Goal: Find specific fact: Find specific fact

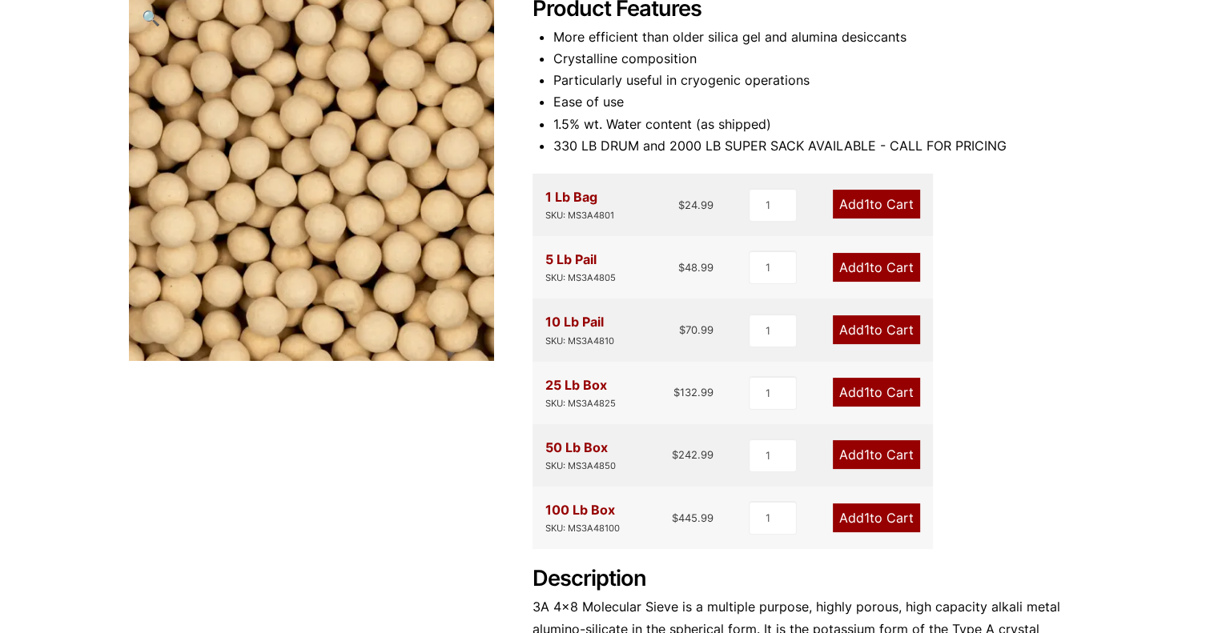
scroll to position [160, 0]
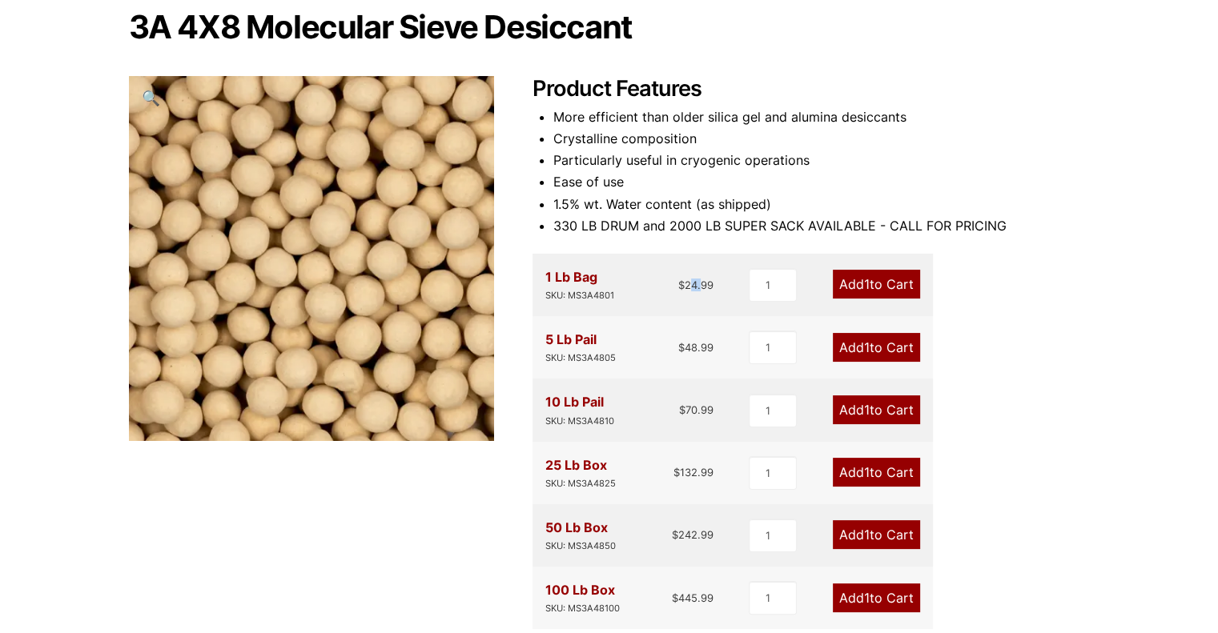
drag, startPoint x: 693, startPoint y: 280, endPoint x: 701, endPoint y: 279, distance: 8.8
click at [701, 279] on bdi "$ 24.99" at bounding box center [695, 285] width 35 height 13
click at [702, 279] on bdi "$ 24.99" at bounding box center [695, 285] width 35 height 13
drag, startPoint x: 553, startPoint y: 202, endPoint x: 790, endPoint y: 209, distance: 236.3
click at [790, 209] on li "1.5% wt. Water content (as shipped)" at bounding box center [821, 205] width 537 height 22
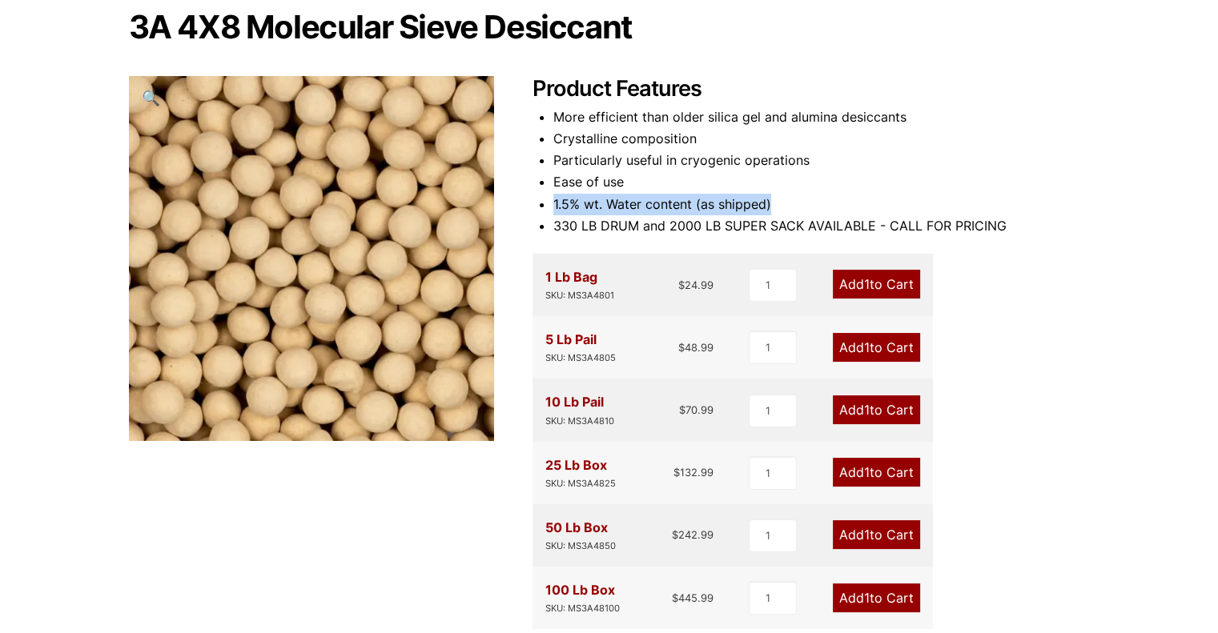
scroll to position [320, 0]
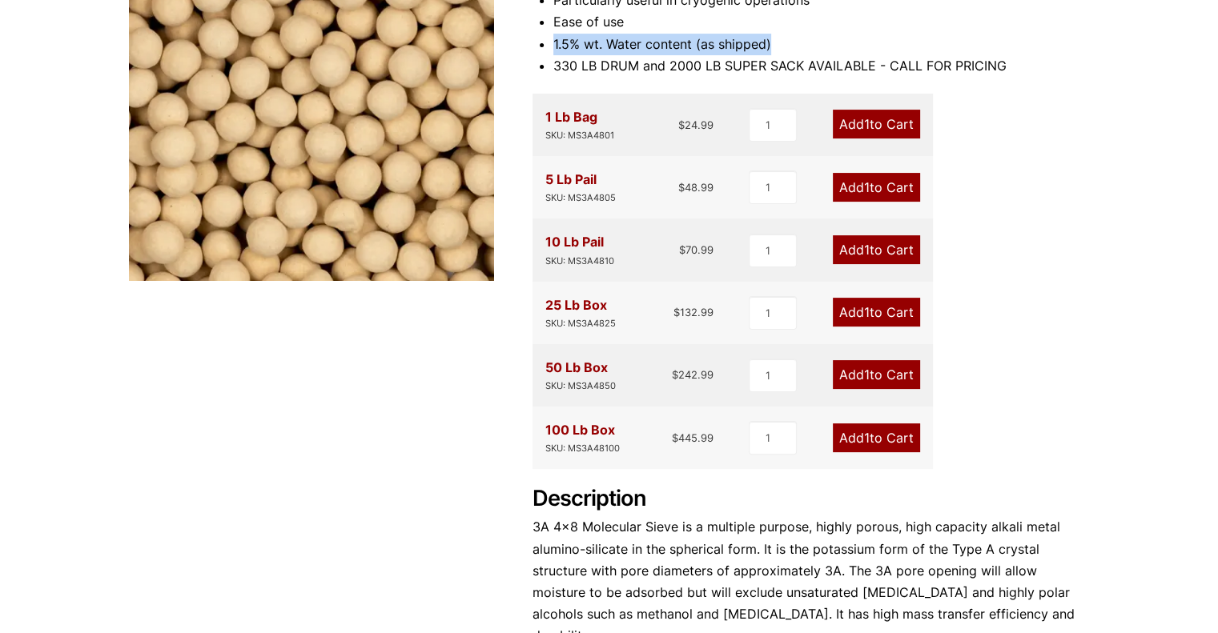
click at [712, 51] on li "1.5% wt. Water content (as shipped)" at bounding box center [821, 45] width 537 height 22
drag, startPoint x: 554, startPoint y: 51, endPoint x: 830, endPoint y: 45, distance: 275.5
click at [830, 45] on li "1.5% wt. Water content (as shipped)" at bounding box center [821, 45] width 537 height 22
copy li "1.5% wt. Water content (as shipped)"
